Goal: Task Accomplishment & Management: Complete application form

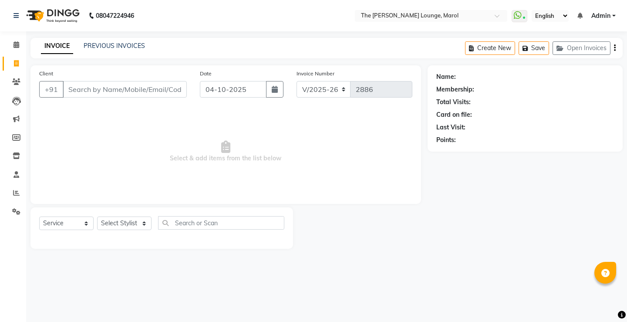
select select "7188"
select select "service"
click at [91, 86] on input "Client" at bounding box center [125, 89] width 124 height 17
type input "7090138282"
click at [155, 85] on span "Add Client" at bounding box center [164, 89] width 34 height 9
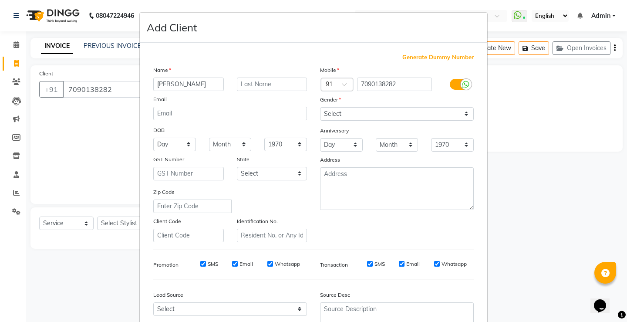
type input "[PERSON_NAME]"
click at [258, 81] on input "text" at bounding box center [272, 85] width 71 height 14
type input "C"
click at [352, 112] on select "Select [DEMOGRAPHIC_DATA] [DEMOGRAPHIC_DATA] Other Prefer Not To Say" at bounding box center [397, 114] width 154 height 14
select select "[DEMOGRAPHIC_DATA]"
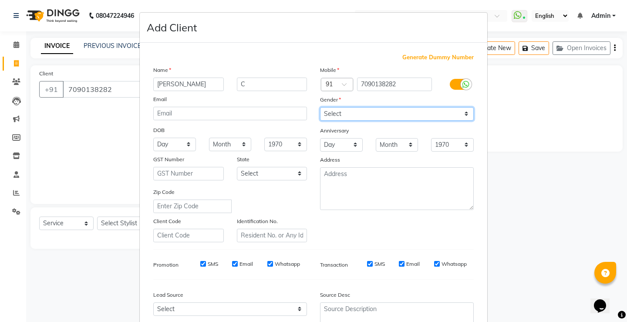
click at [320, 107] on select "Select [DEMOGRAPHIC_DATA] [DEMOGRAPHIC_DATA] Other Prefer Not To Say" at bounding box center [397, 114] width 154 height 14
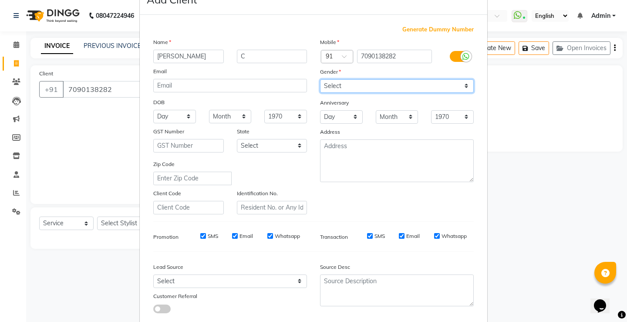
scroll to position [44, 0]
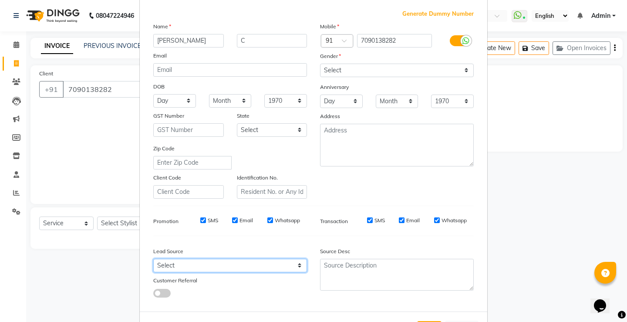
click at [188, 263] on select "Select Walk-in Referral Internet Friend Word of Mouth Advertisement Facebook Ju…" at bounding box center [230, 266] width 154 height 14
select select "49532"
click at [153, 259] on select "Select Walk-in Referral Internet Friend Word of Mouth Advertisement Facebook Ju…" at bounding box center [230, 266] width 154 height 14
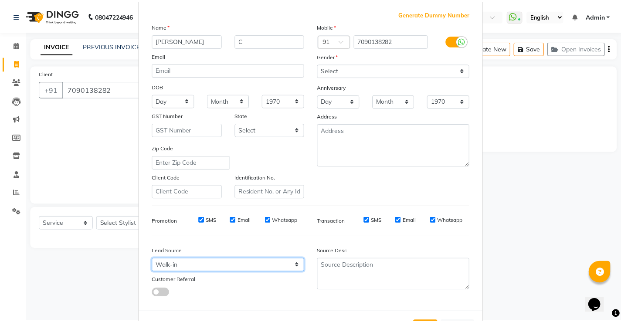
scroll to position [80, 0]
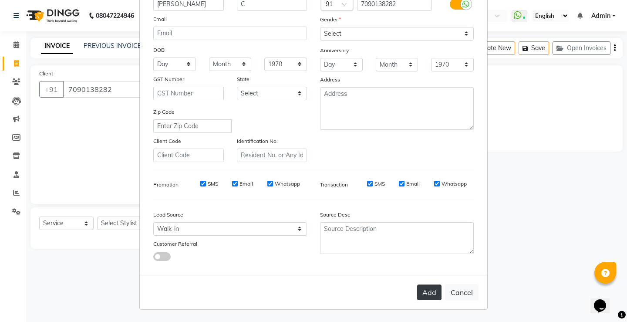
click at [430, 294] on button "Add" at bounding box center [429, 292] width 24 height 16
select select
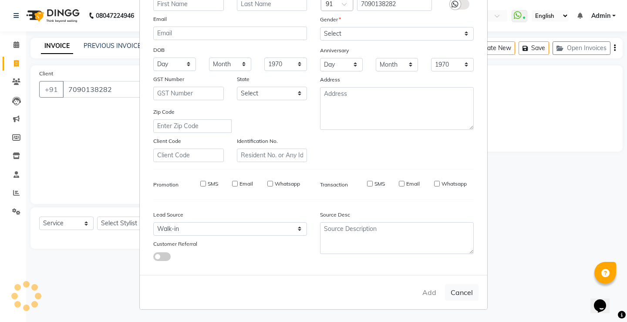
select select
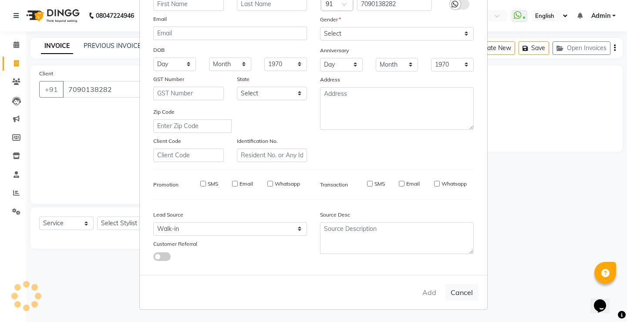
checkbox input "false"
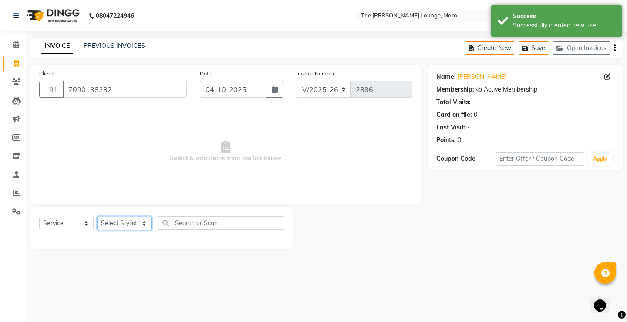
click at [136, 220] on select "Select Stylist [PERSON_NAME] [PERSON_NAME] [PERSON_NAME] [PERSON_NAME] [PERSON_…" at bounding box center [124, 224] width 54 height 14
select select "60180"
click at [97, 217] on select "Select Stylist [PERSON_NAME] [PERSON_NAME] [PERSON_NAME] [PERSON_NAME] [PERSON_…" at bounding box center [124, 224] width 54 height 14
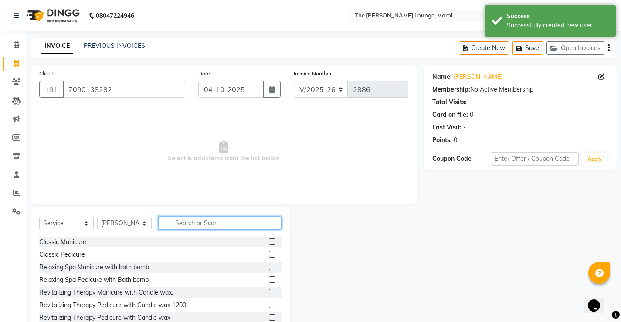
click at [206, 226] on input "text" at bounding box center [219, 223] width 123 height 14
type input "HAIR"
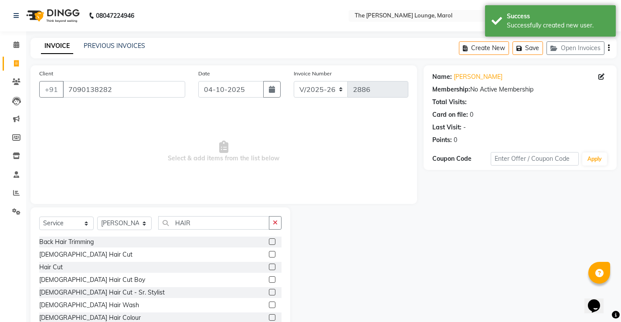
click at [269, 253] on label at bounding box center [272, 254] width 7 height 7
click at [269, 253] on input "checkbox" at bounding box center [272, 255] width 6 height 6
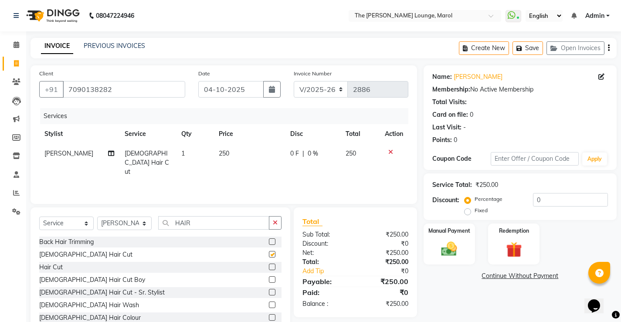
checkbox input "false"
click at [518, 52] on button "Save" at bounding box center [527, 48] width 30 height 14
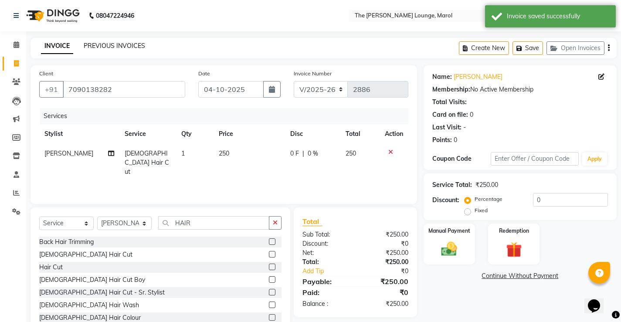
click at [103, 43] on link "PREVIOUS INVOICES" at bounding box center [114, 46] width 61 height 8
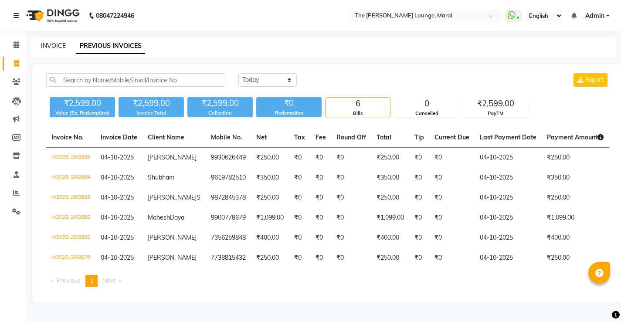
click at [60, 45] on link "INVOICE" at bounding box center [53, 46] width 25 height 8
select select "7188"
select select "service"
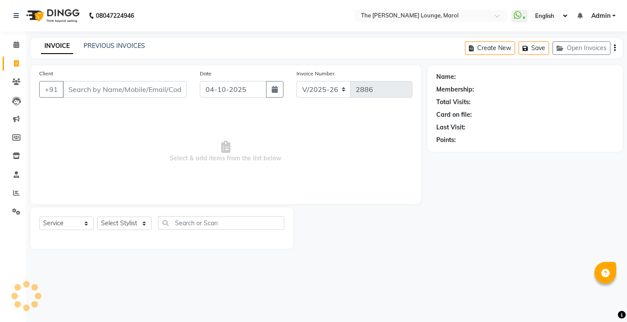
click at [122, 85] on input "Client" at bounding box center [125, 89] width 124 height 17
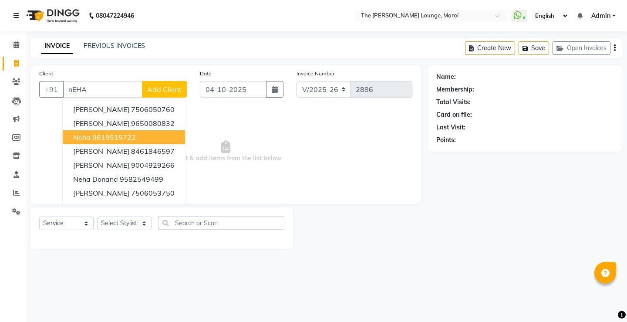
click at [122, 139] on ngb-highlight "9619515722" at bounding box center [114, 137] width 44 height 9
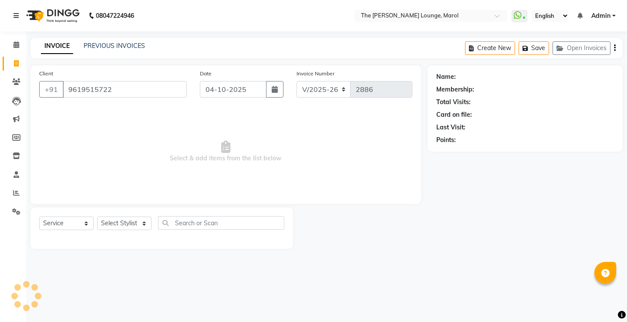
type input "9619515722"
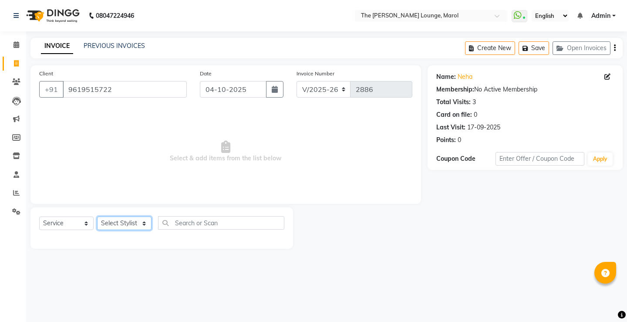
click at [133, 223] on select "Select Stylist [PERSON_NAME] [PERSON_NAME] [PERSON_NAME] [PERSON_NAME] [PERSON_…" at bounding box center [124, 224] width 54 height 14
select select "60183"
click at [97, 217] on select "Select Stylist [PERSON_NAME] [PERSON_NAME] [PERSON_NAME] [PERSON_NAME] [PERSON_…" at bounding box center [124, 224] width 54 height 14
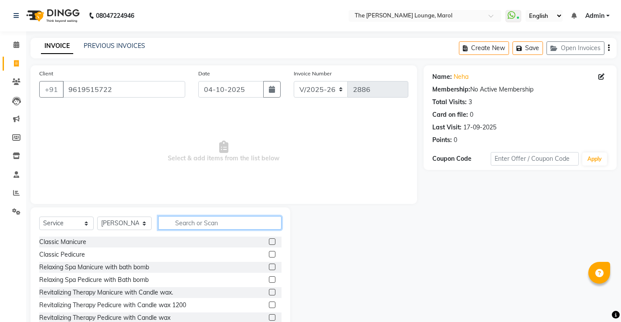
click at [200, 227] on input "text" at bounding box center [219, 223] width 123 height 14
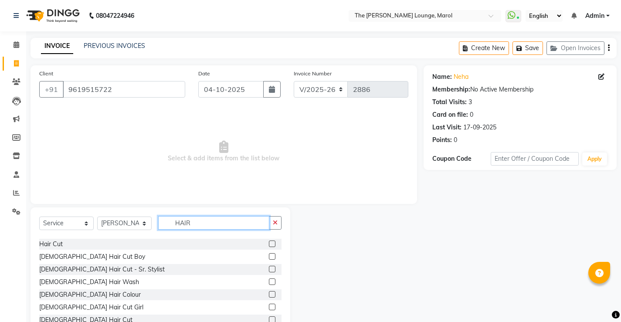
scroll to position [44, 0]
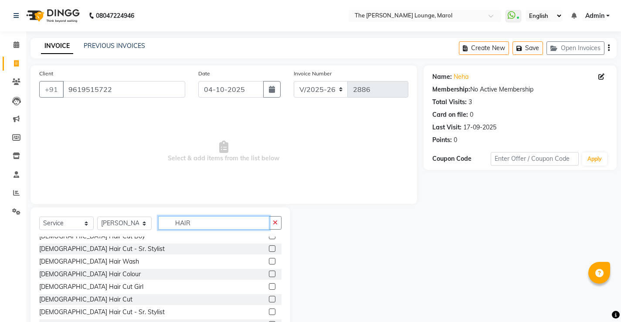
type input "HAIR"
click at [269, 300] on label at bounding box center [272, 299] width 7 height 7
click at [269, 300] on input "checkbox" at bounding box center [272, 300] width 6 height 6
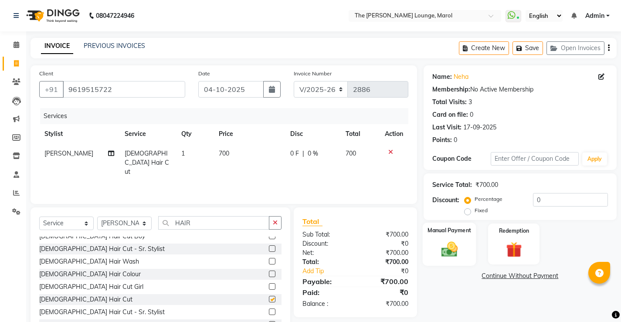
checkbox input "false"
click at [466, 247] on div "Manual Payment" at bounding box center [449, 244] width 54 height 43
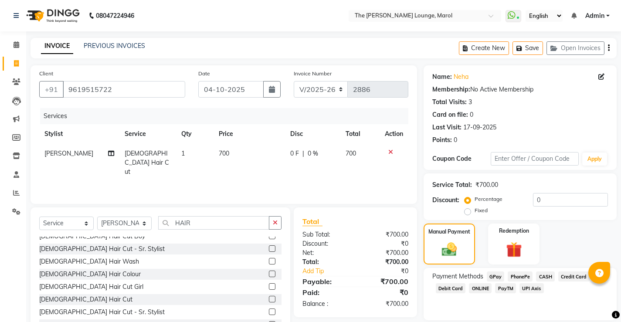
click at [502, 290] on span "PayTM" at bounding box center [505, 288] width 21 height 10
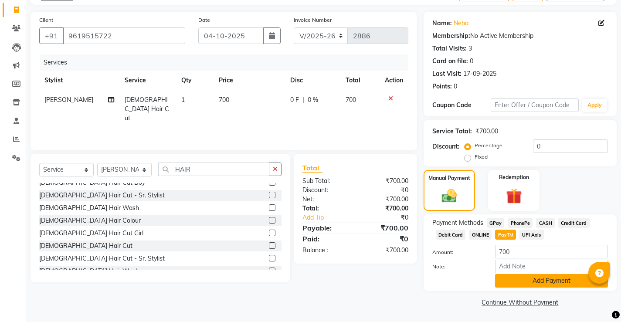
click at [504, 280] on button "Add Payment" at bounding box center [551, 281] width 113 height 14
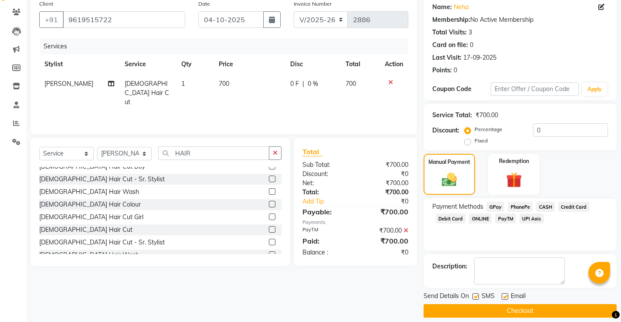
scroll to position [78, 0]
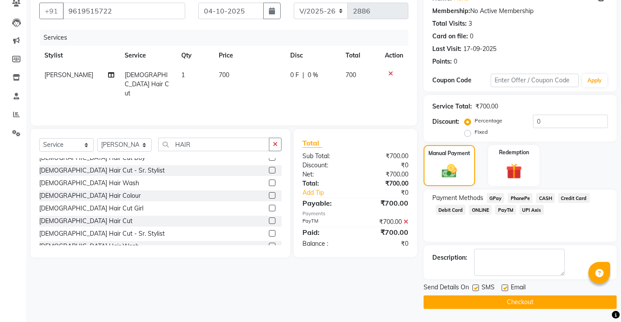
click at [495, 296] on button "Checkout" at bounding box center [519, 302] width 193 height 14
